Goal: Task Accomplishment & Management: Manage account settings

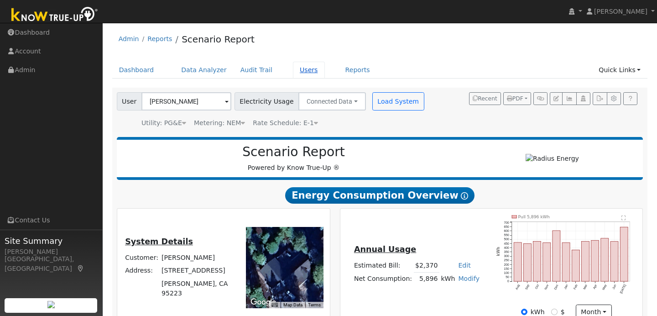
click at [295, 70] on link "Users" at bounding box center [309, 70] width 32 height 17
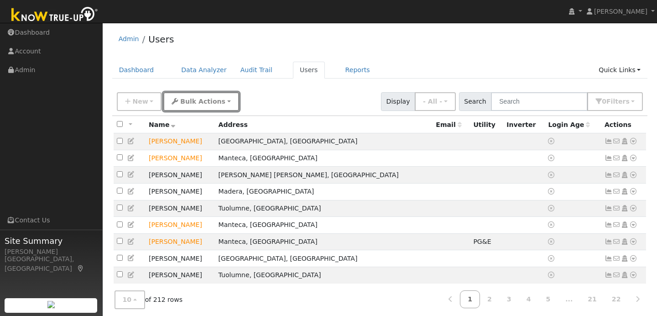
click at [217, 102] on button "Bulk Actions" at bounding box center [200, 101] width 75 height 19
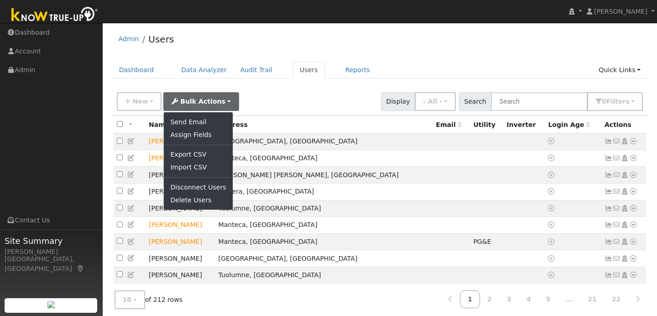
click at [334, 88] on div "New Add User Quick Add Quick Connect Quick Convert Lead Bulk Actions Send Email…" at bounding box center [379, 102] width 535 height 28
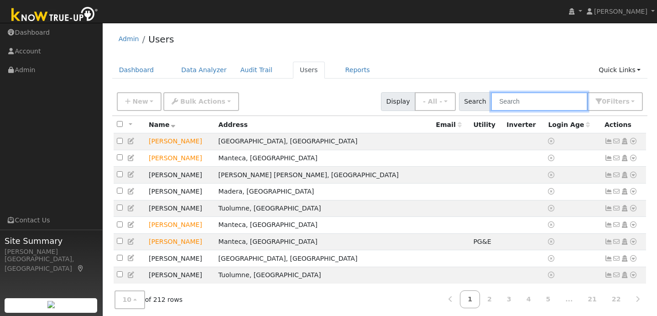
click at [516, 101] on input "text" at bounding box center [539, 101] width 97 height 19
click at [295, 72] on link "Users" at bounding box center [309, 70] width 32 height 17
click at [530, 104] on input "text" at bounding box center [539, 101] width 97 height 19
click at [153, 103] on button "New" at bounding box center [139, 101] width 45 height 19
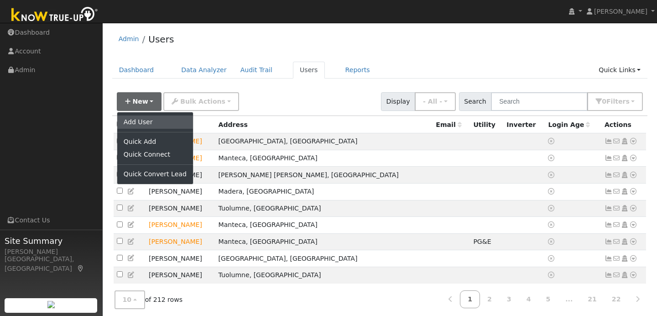
click at [156, 121] on link "Add User" at bounding box center [155, 121] width 76 height 13
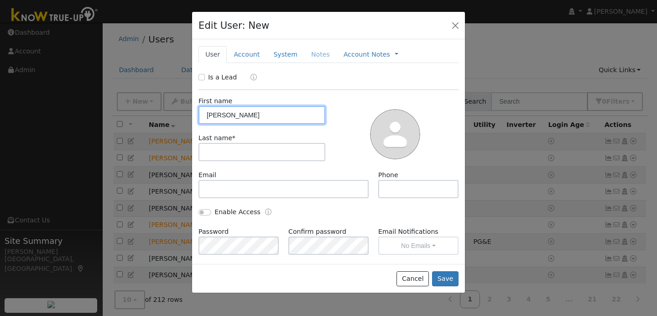
type input "Stacey"
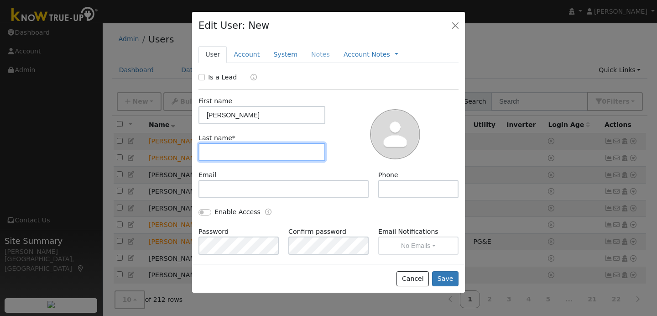
click at [209, 157] on input "text" at bounding box center [261, 152] width 127 height 18
type input "Dutra"
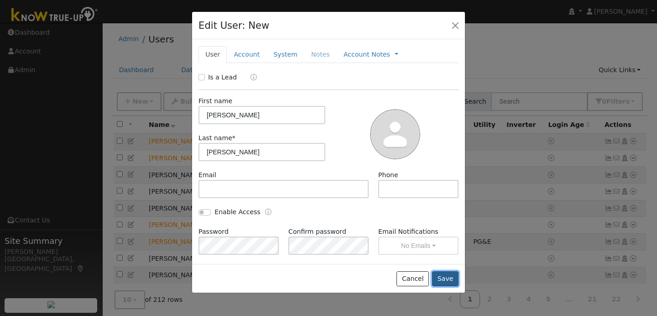
click at [450, 283] on button "Save" at bounding box center [445, 279] width 26 height 16
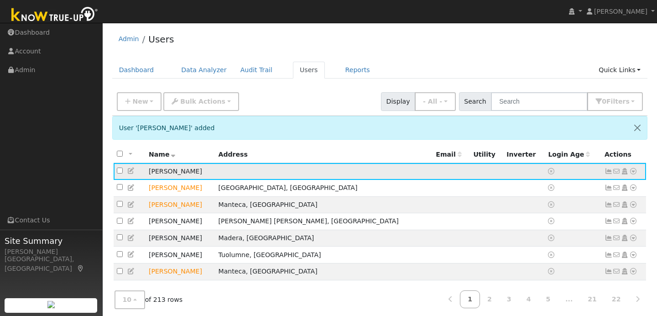
click at [632, 171] on icon at bounding box center [633, 171] width 8 height 6
click at [583, 190] on icon at bounding box center [581, 186] width 8 height 6
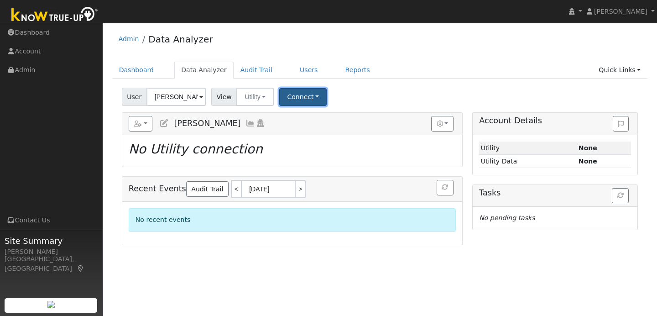
click at [303, 91] on button "Connect" at bounding box center [302, 97] width 47 height 18
drag, startPoint x: 464, startPoint y: 169, endPoint x: 408, endPoint y: 169, distance: 56.6
click at [441, 169] on div "Reports Scenario Health Check Energy Audit Account Timeline User Audit Trail In…" at bounding box center [292, 178] width 351 height 132
click at [312, 96] on button "Connect" at bounding box center [302, 97] width 47 height 18
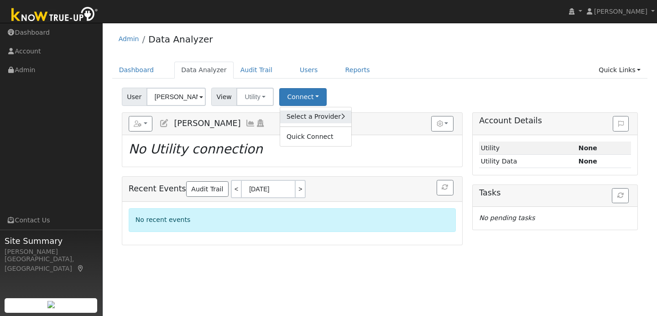
click at [307, 118] on link "Select a Provider" at bounding box center [315, 116] width 71 height 13
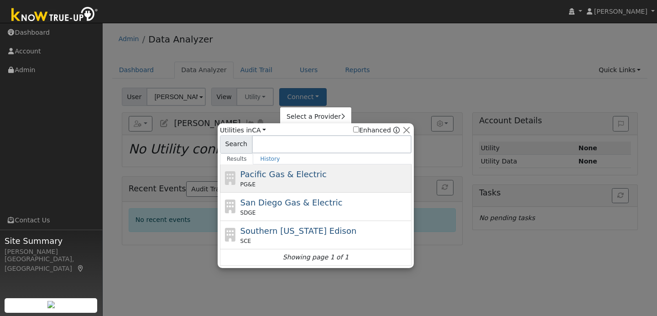
click at [295, 174] on span "Pacific Gas & Electric" at bounding box center [283, 174] width 86 height 10
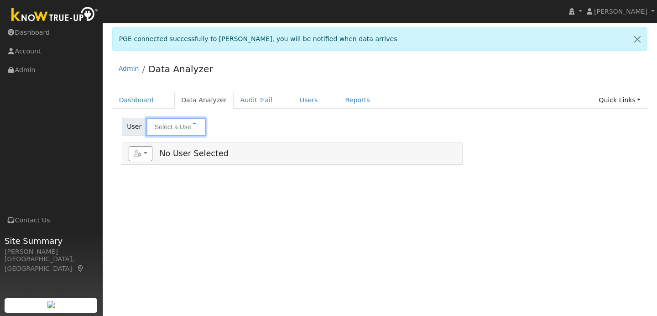
type input "[PERSON_NAME]"
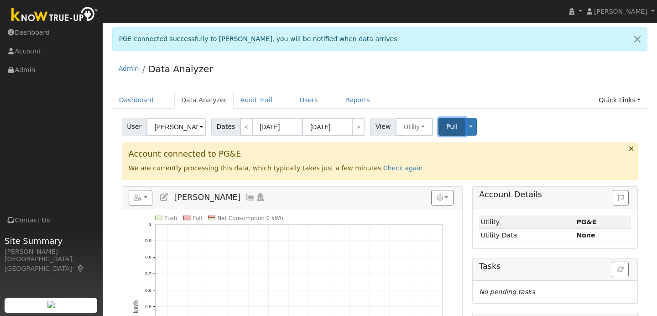
click at [451, 125] on span "Pull" at bounding box center [451, 126] width 11 height 7
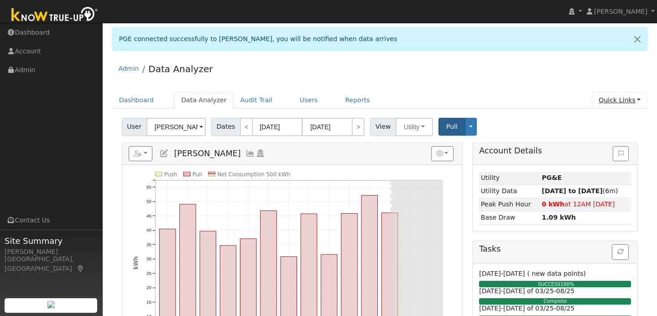
click at [634, 102] on link "Quick Links" at bounding box center [620, 100] width 56 height 17
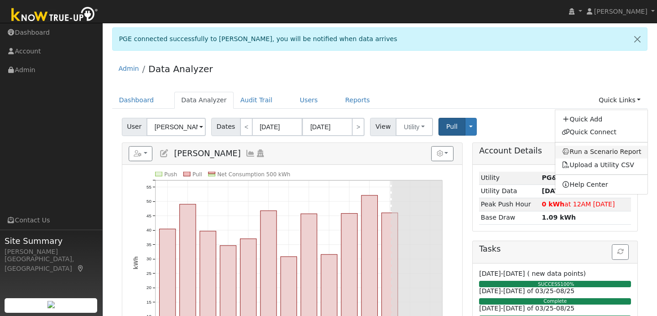
click at [610, 153] on link "Run a Scenario Report" at bounding box center [601, 151] width 93 height 13
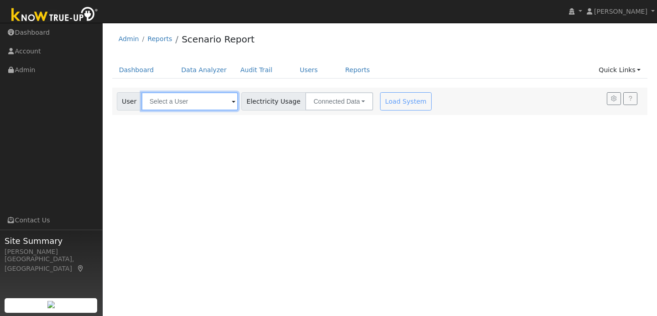
click at [220, 104] on input "text" at bounding box center [189, 101] width 97 height 18
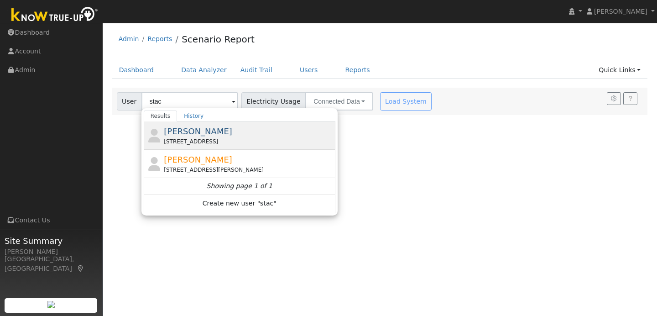
click at [192, 135] on span "[PERSON_NAME]" at bounding box center [198, 131] width 68 height 10
type input "[PERSON_NAME]"
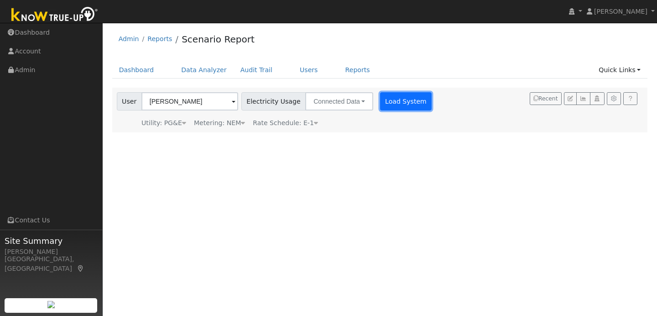
click at [384, 103] on button "Load System" at bounding box center [406, 101] width 52 height 18
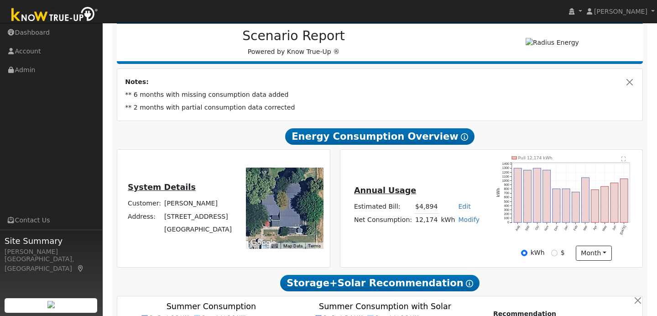
scroll to position [130, 0]
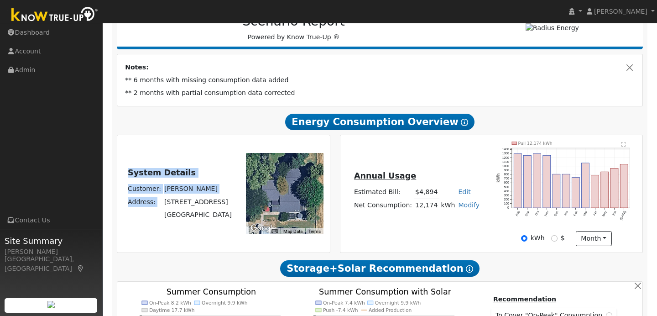
drag, startPoint x: 162, startPoint y: 205, endPoint x: 235, endPoint y: 207, distance: 73.0
click at [235, 207] on div "System Details Customer: Stacey Dutra Address: 5560 Pleasant Valley Rd Oakdale,…" at bounding box center [180, 193] width 122 height 55
copy table "System Details Customer: Stacey Dutra Address:"
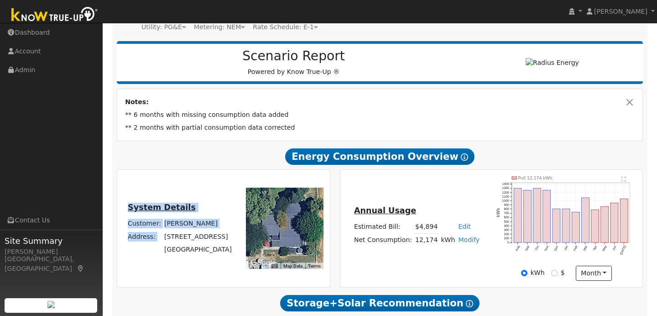
scroll to position [0, 0]
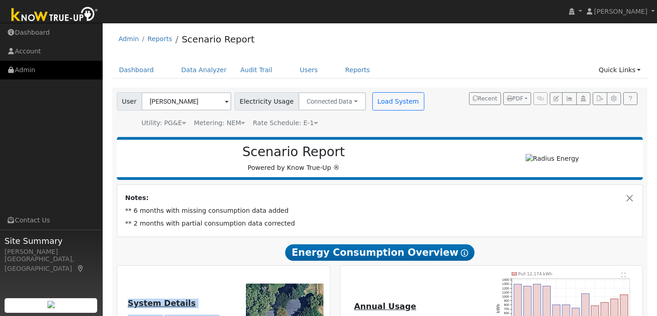
click at [51, 72] on link "Admin" at bounding box center [51, 70] width 103 height 19
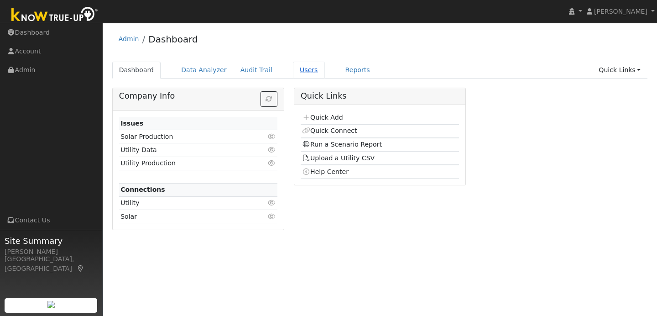
click at [295, 68] on link "Users" at bounding box center [309, 70] width 32 height 17
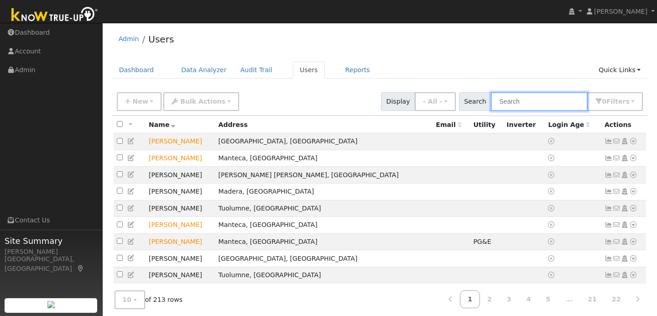
click at [516, 99] on input "text" at bounding box center [539, 101] width 97 height 19
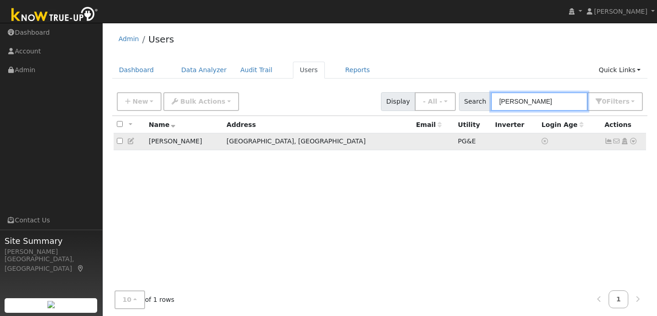
type input "[PERSON_NAME]"
click at [633, 142] on icon at bounding box center [633, 141] width 8 height 6
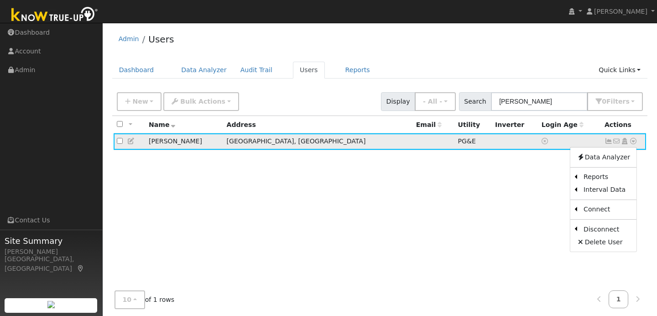
click at [120, 141] on input "checkbox" at bounding box center [120, 141] width 6 height 6
checkbox input "true"
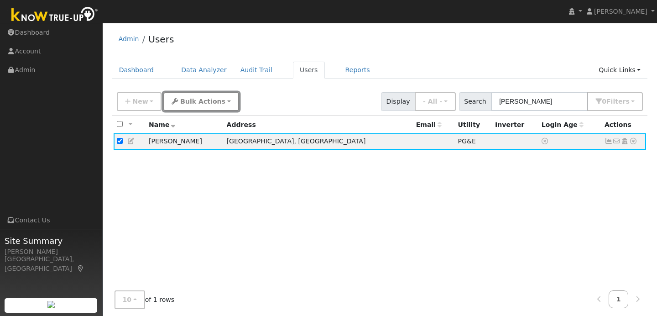
click at [209, 98] on span "Bulk Actions" at bounding box center [202, 101] width 45 height 7
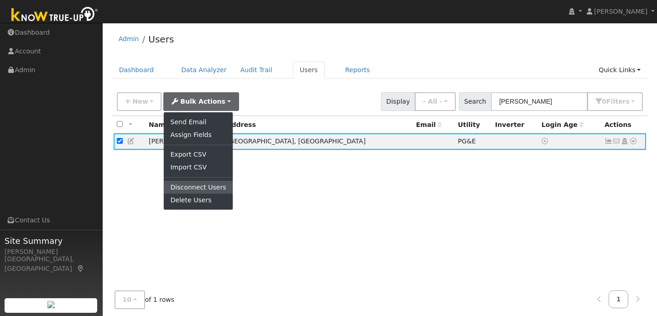
click at [199, 182] on link "Disconnect Users" at bounding box center [198, 187] width 68 height 13
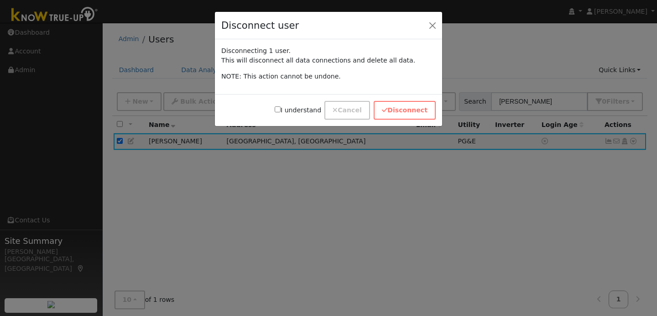
click at [280, 110] on input "I understand" at bounding box center [278, 109] width 6 height 6
checkbox input "true"
click at [387, 109] on icon "button" at bounding box center [384, 110] width 5 height 6
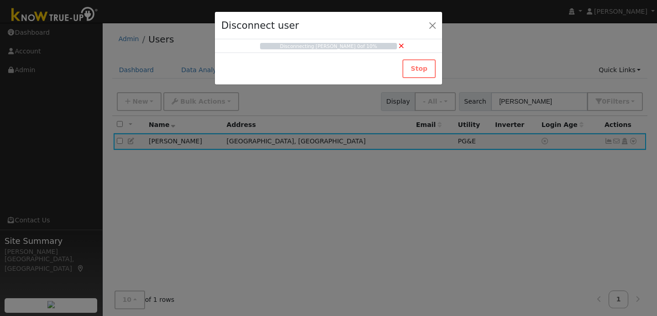
checkbox input "false"
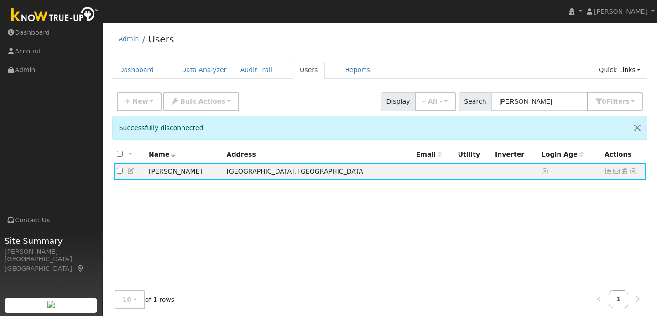
scroll to position [0, 0]
